Goal: Task Accomplishment & Management: Complete application form

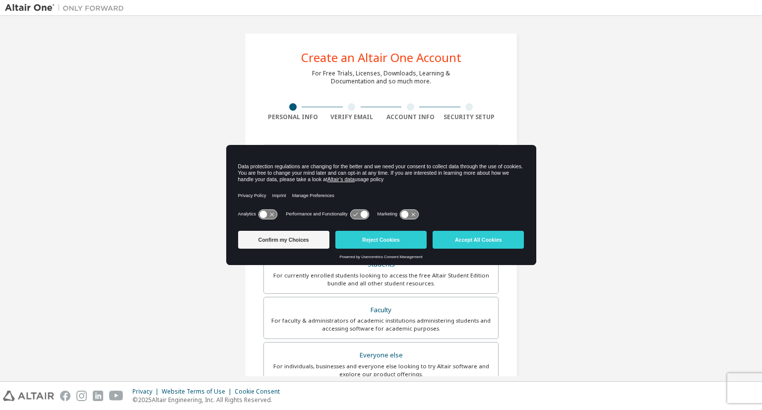
click at [633, 150] on div "Create an Altair One Account For Free Trials, Licenses, Downloads, Learning & D…" at bounding box center [381, 283] width 752 height 525
click at [304, 245] on button "Confirm my Choices" at bounding box center [283, 240] width 91 height 18
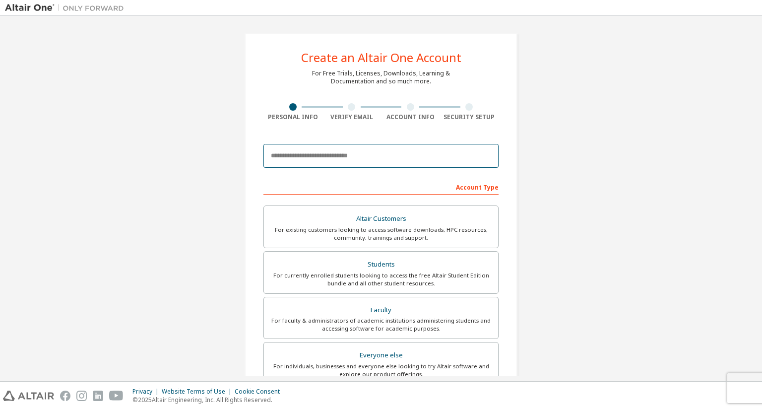
click at [347, 161] on input "email" at bounding box center [380, 156] width 235 height 24
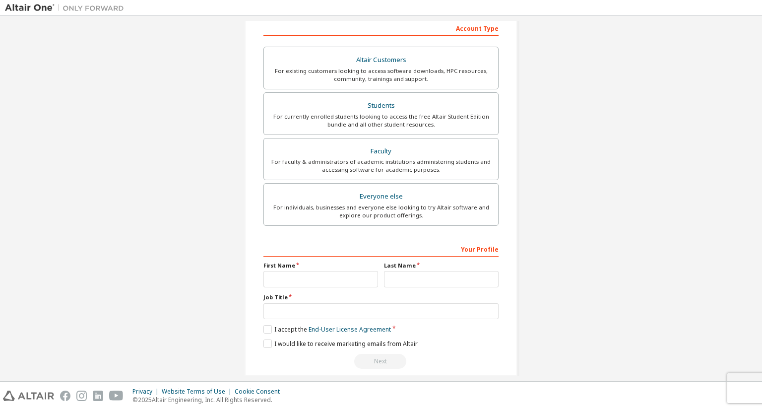
scroll to position [168, 0]
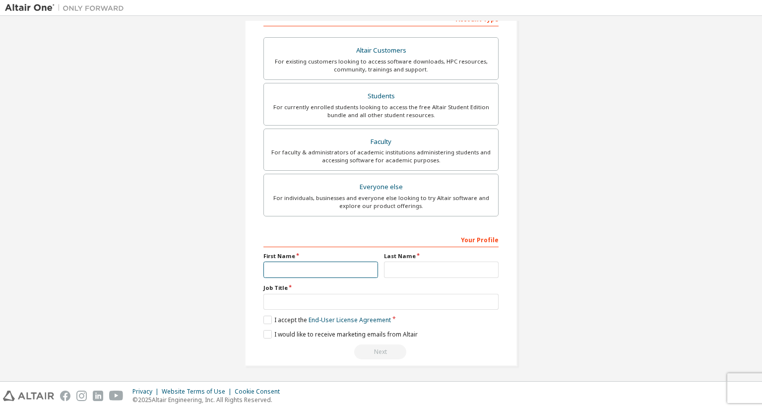
click at [339, 272] on input "text" at bounding box center [320, 269] width 115 height 16
type input "*"
click at [394, 269] on input "text" at bounding box center [441, 269] width 115 height 16
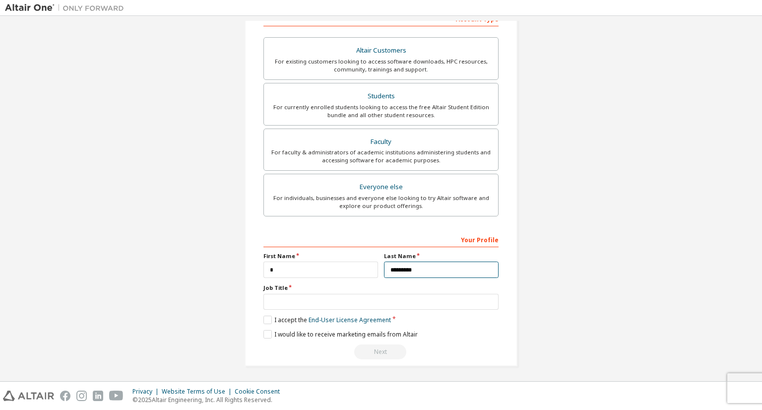
type input "*********"
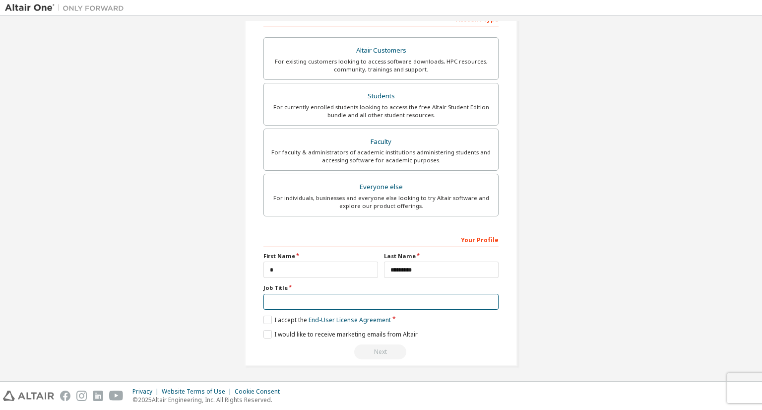
click at [383, 302] on input "text" at bounding box center [380, 302] width 235 height 16
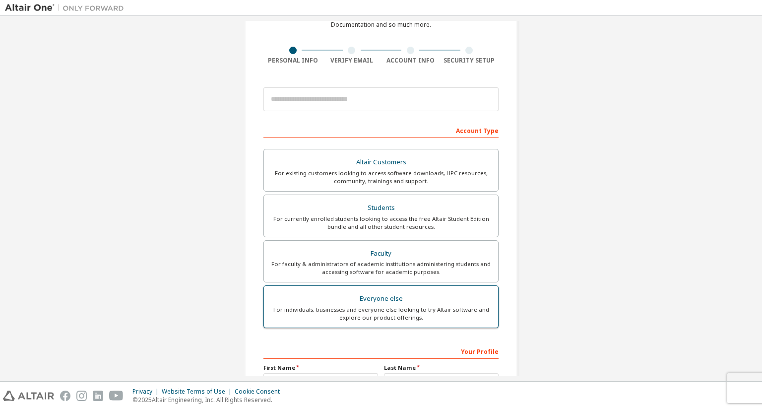
scroll to position [54, 0]
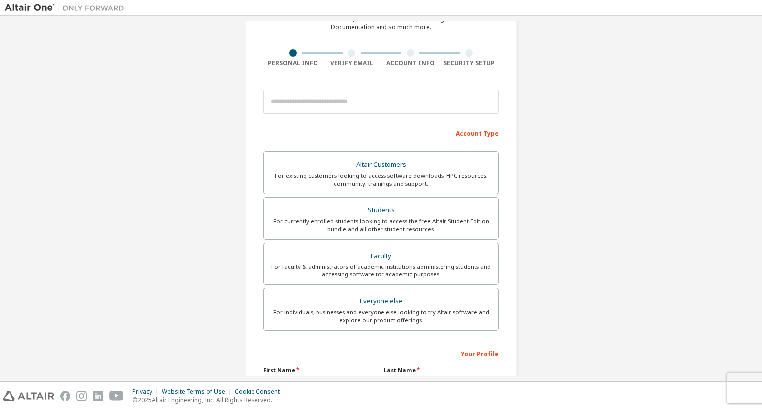
type input "*******"
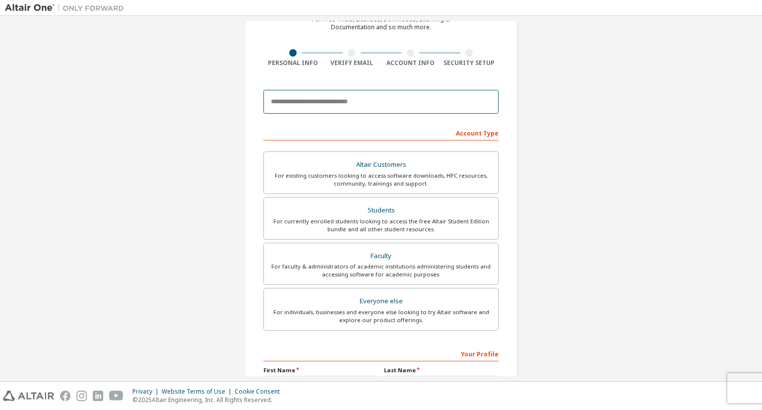
click at [398, 108] on input "email" at bounding box center [380, 102] width 235 height 24
type input "*"
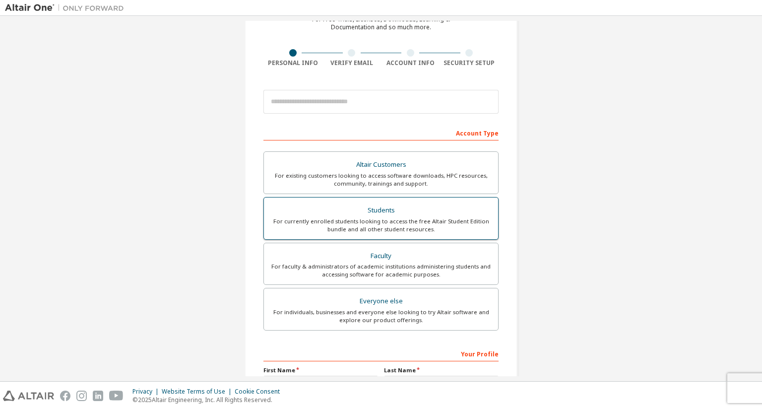
click at [399, 207] on div "Students" at bounding box center [381, 210] width 222 height 14
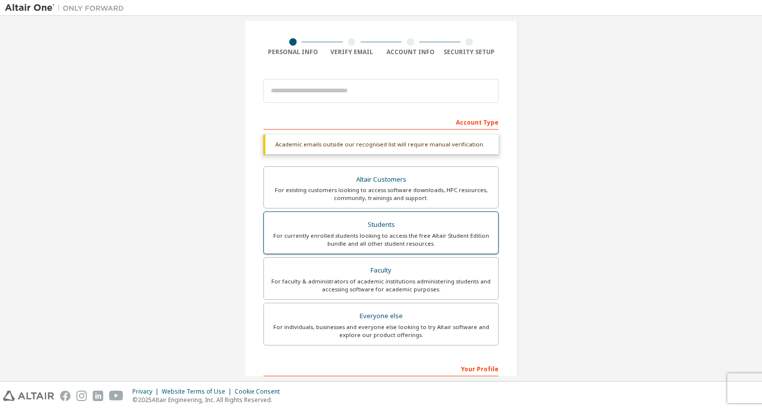
scroll to position [0, 0]
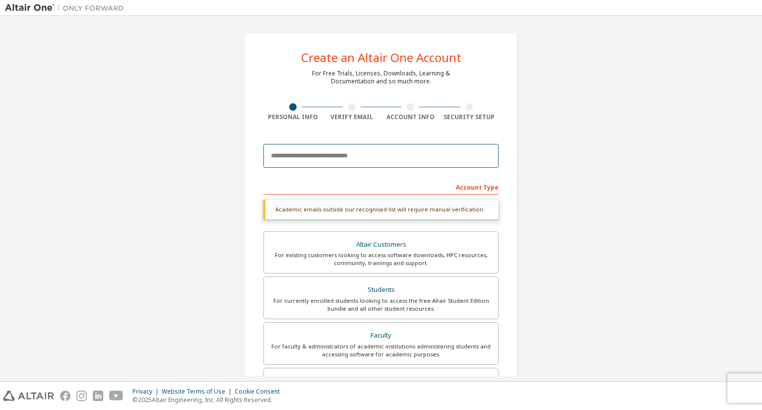
click at [404, 151] on input "email" at bounding box center [380, 156] width 235 height 24
type input "*"
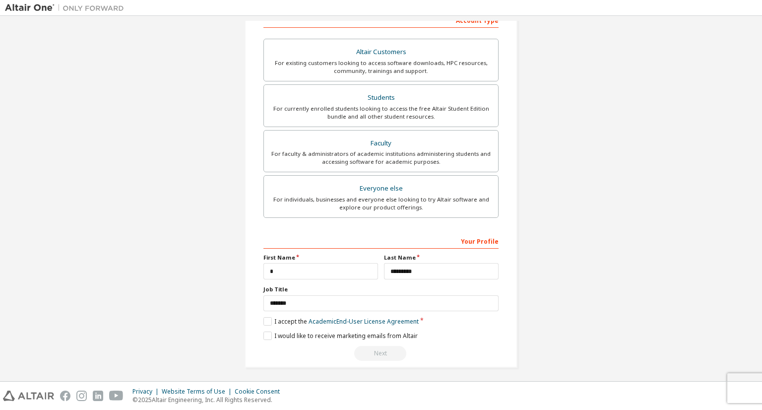
scroll to position [168, 0]
type input "**********"
click at [268, 318] on label "I accept the Academic End-User License Agreement" at bounding box center [340, 319] width 155 height 8
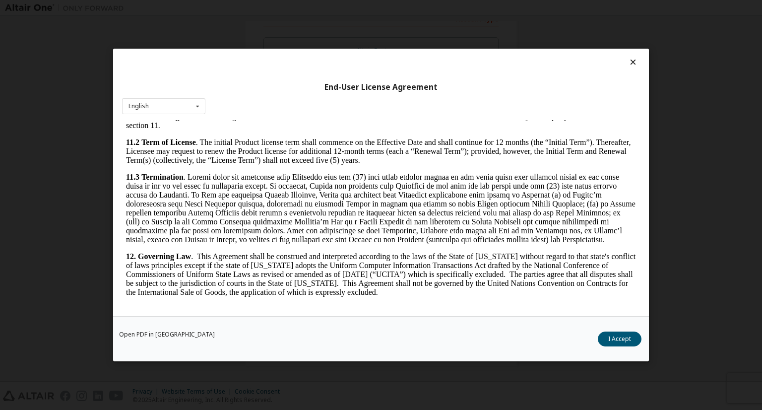
scroll to position [1627, 0]
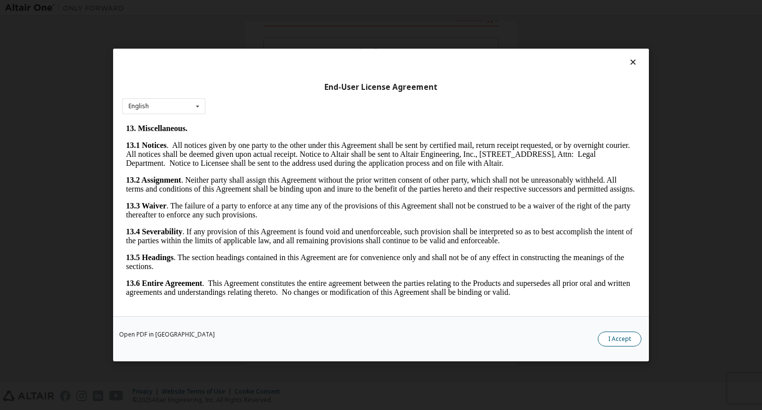
click at [623, 337] on button "I Accept" at bounding box center [620, 338] width 44 height 15
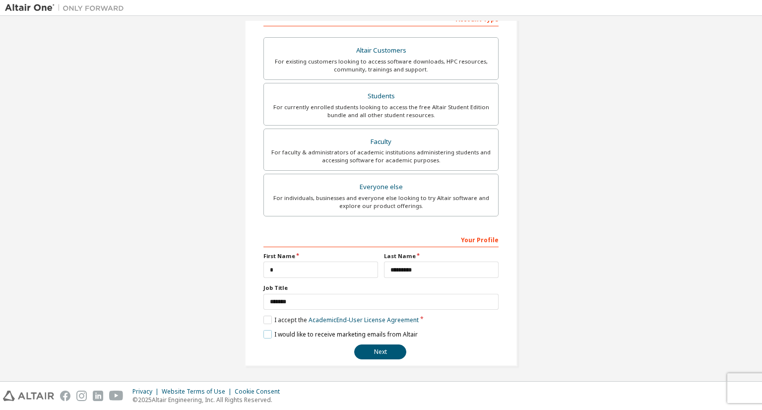
click at [263, 330] on label "I would like to receive marketing emails from Altair" at bounding box center [340, 334] width 154 height 8
click at [378, 356] on button "Next" at bounding box center [380, 351] width 52 height 15
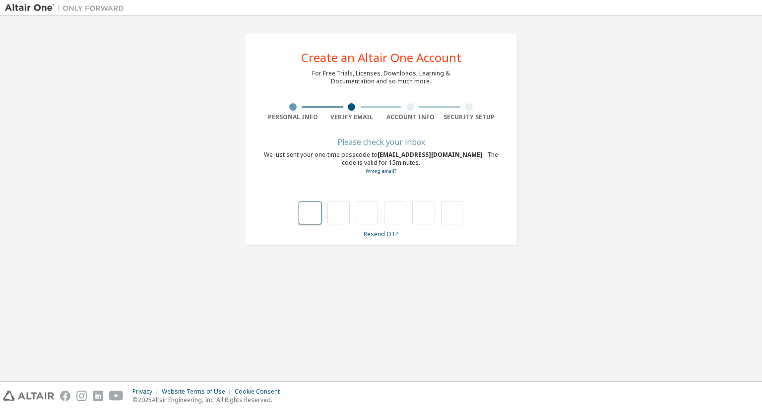
type input "*"
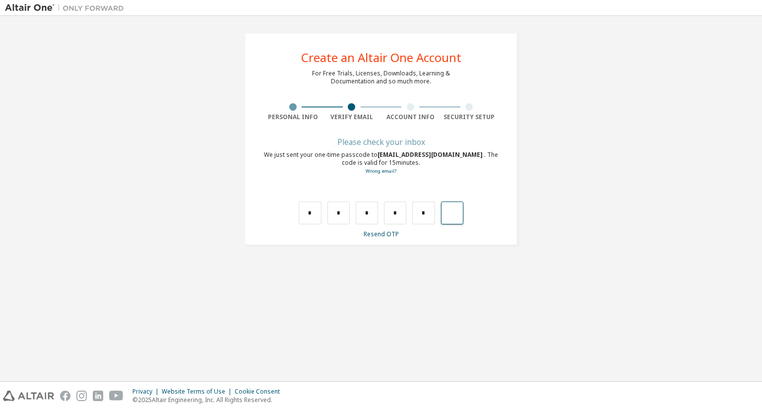
type input "*"
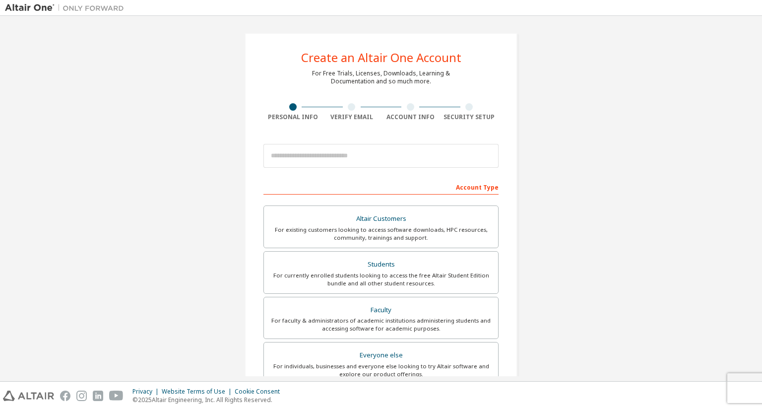
click at [295, 144] on input "email" at bounding box center [380, 156] width 235 height 24
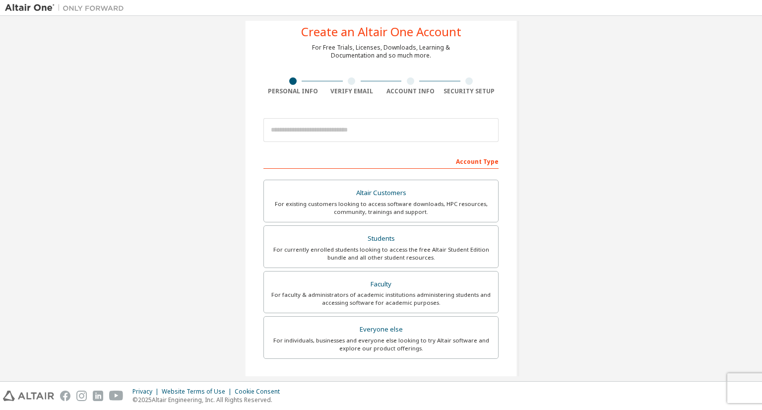
drag, startPoint x: 0, startPoint y: 0, endPoint x: 358, endPoint y: 162, distance: 393.0
click at [358, 162] on form "This is a federated email. No need to register a new account. You should be abl…" at bounding box center [380, 307] width 235 height 389
type input "**********"
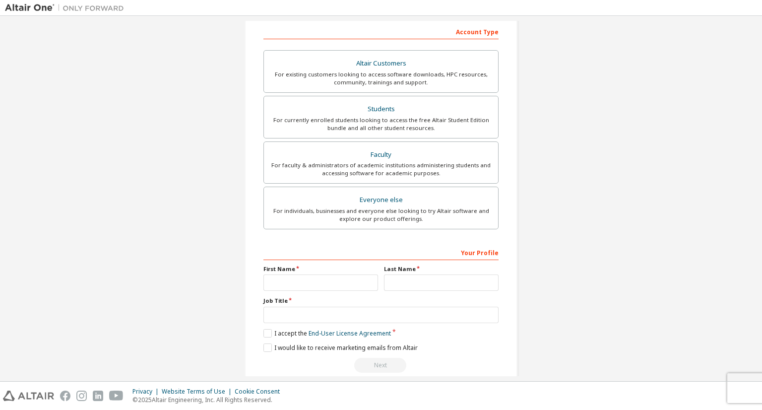
scroll to position [199, 0]
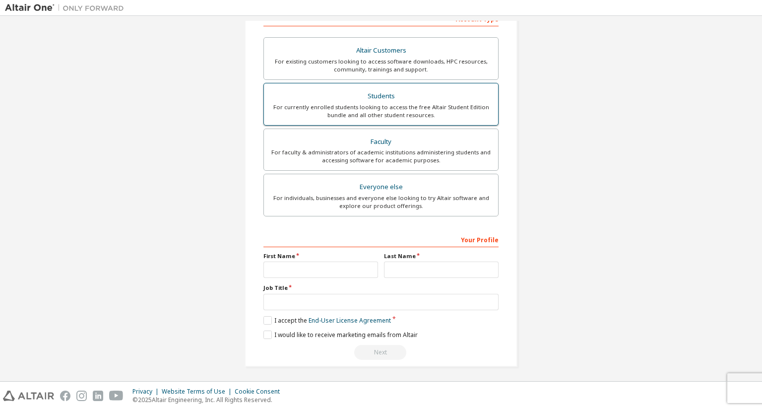
click at [373, 111] on div "For currently enrolled students looking to access the free Altair Student Editi…" at bounding box center [381, 111] width 222 height 16
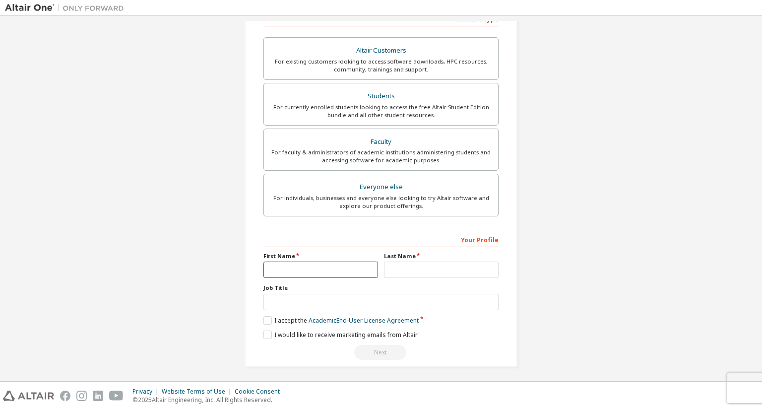
click at [312, 271] on input "text" at bounding box center [320, 269] width 115 height 16
type input "******"
type input "*********"
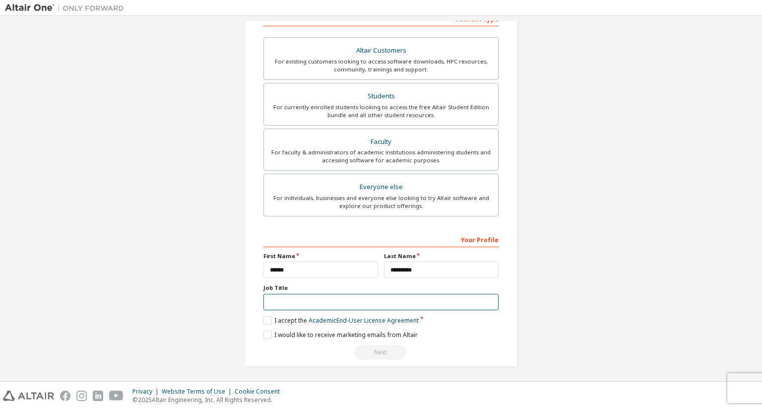
click at [327, 300] on input "text" at bounding box center [380, 302] width 235 height 16
type input "*******"
click at [268, 319] on label "I accept the Academic End-User License Agreement" at bounding box center [340, 320] width 155 height 8
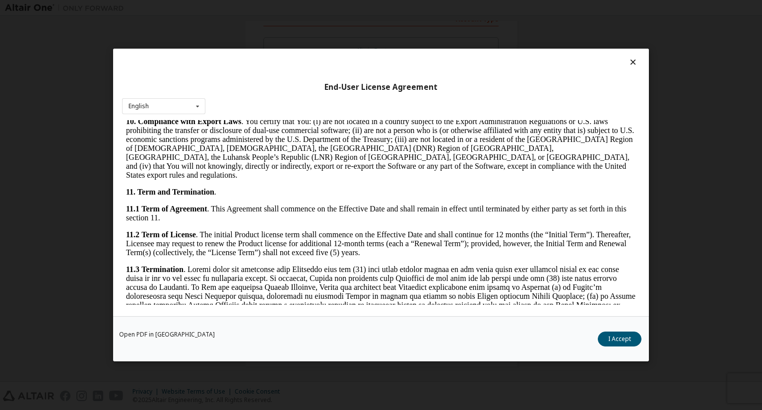
scroll to position [1366, 0]
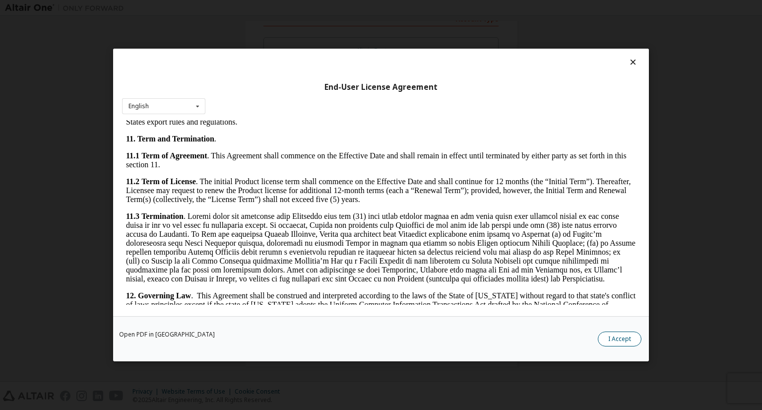
click at [629, 341] on button "I Accept" at bounding box center [620, 338] width 44 height 15
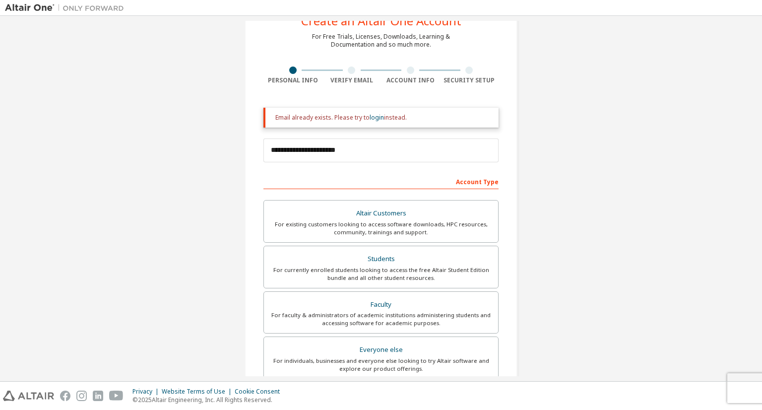
scroll to position [37, 0]
click at [376, 120] on link "login" at bounding box center [376, 117] width 14 height 8
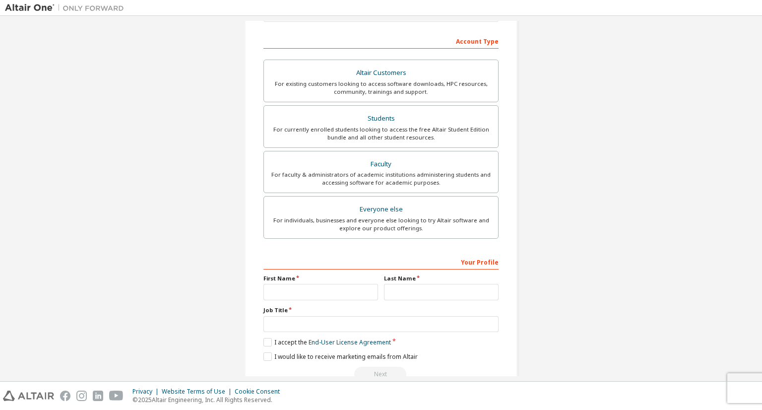
scroll to position [168, 0]
